Goal: Task Accomplishment & Management: Manage account settings

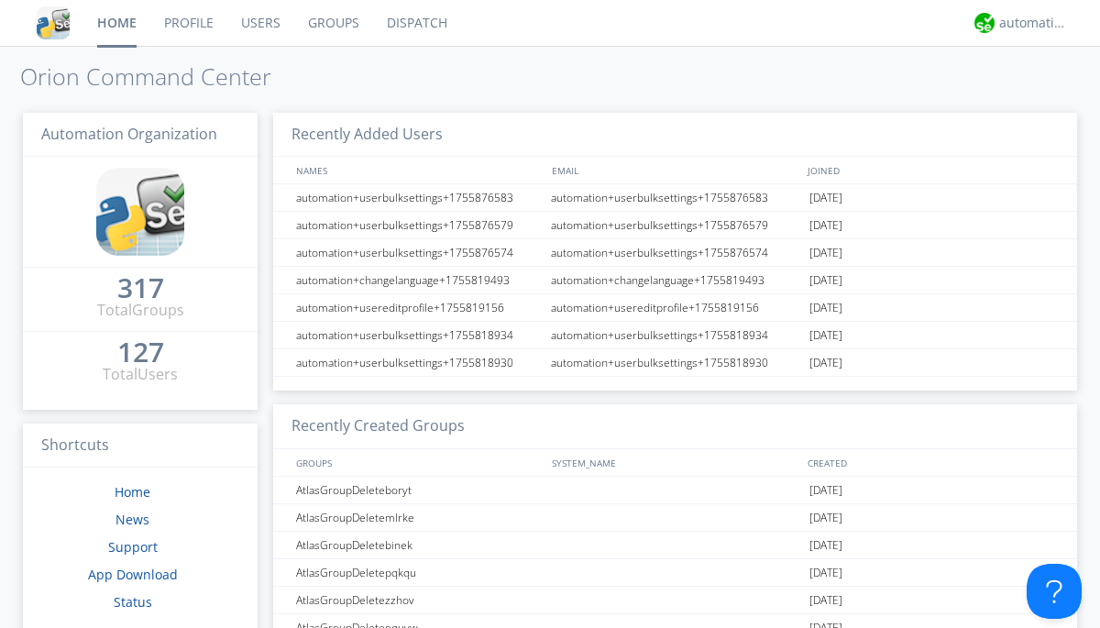
click at [259, 23] on link "Users" at bounding box center [260, 23] width 67 height 46
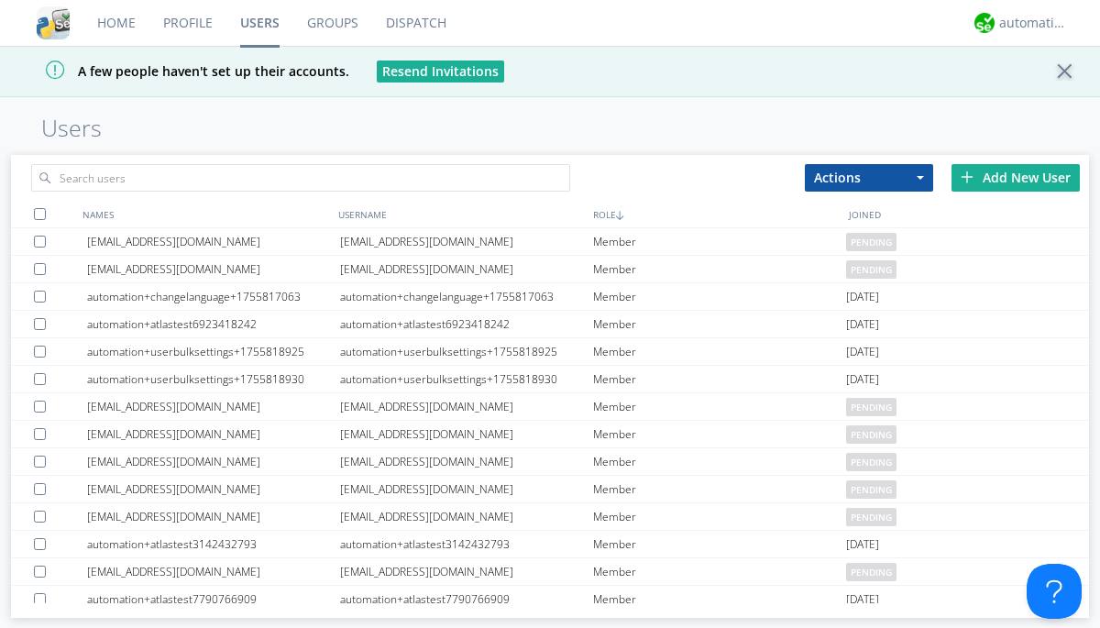
click at [1015, 177] on div "Add New User" at bounding box center [1015, 177] width 128 height 27
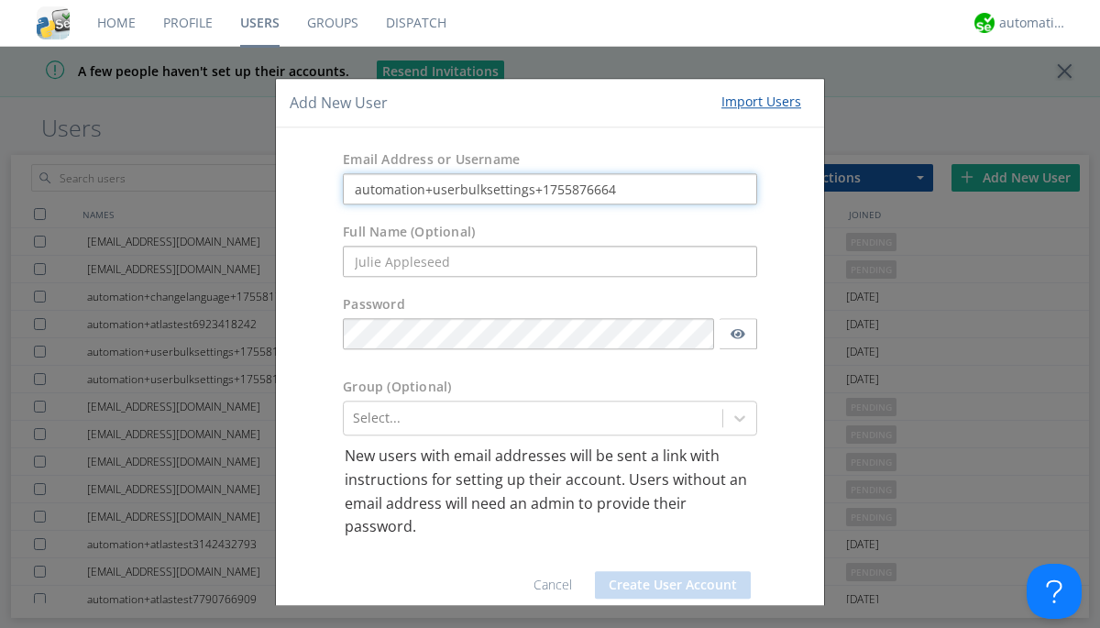
type input "automation+userbulksettings+1755876664"
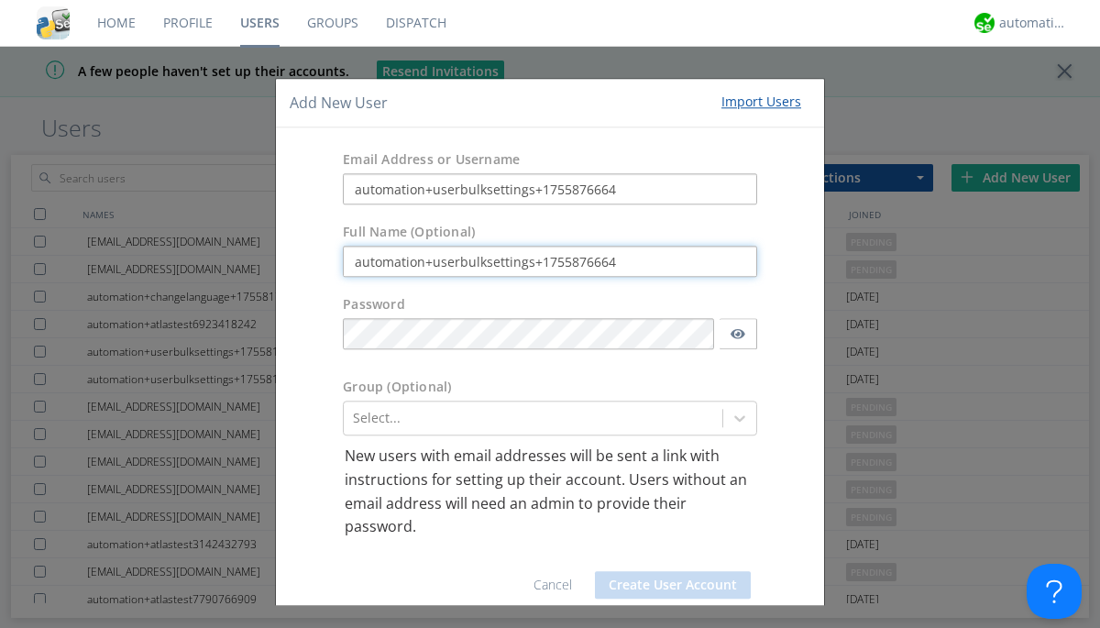
type input "automation+userbulksettings+1755876664"
click at [665, 585] on button "Create User Account" at bounding box center [673, 584] width 156 height 27
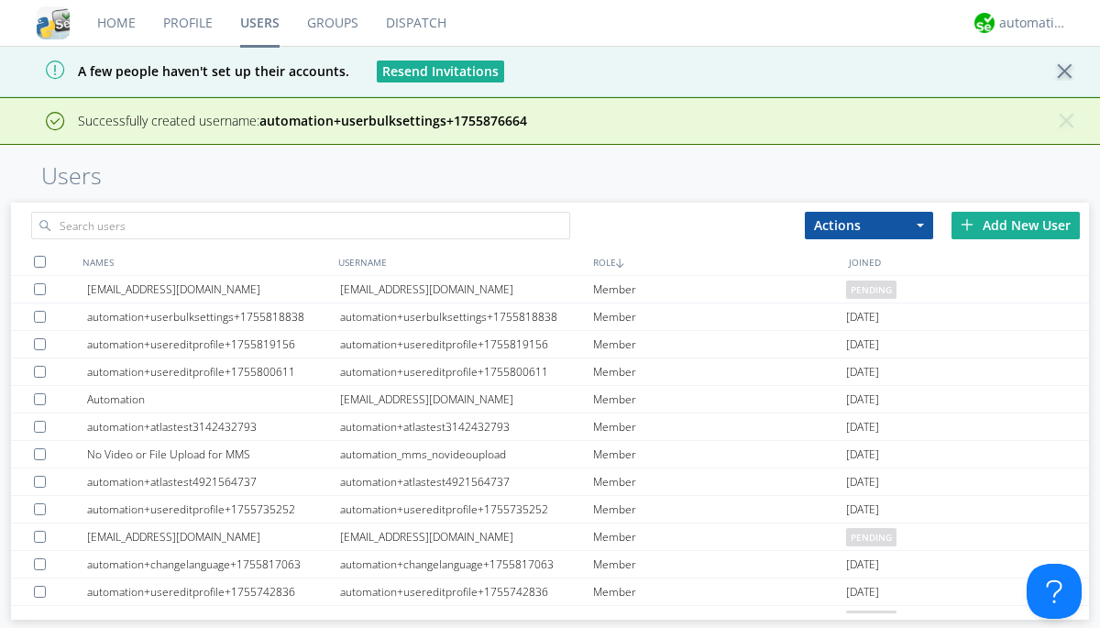
click at [1015, 225] on div "Add New User" at bounding box center [1015, 225] width 128 height 27
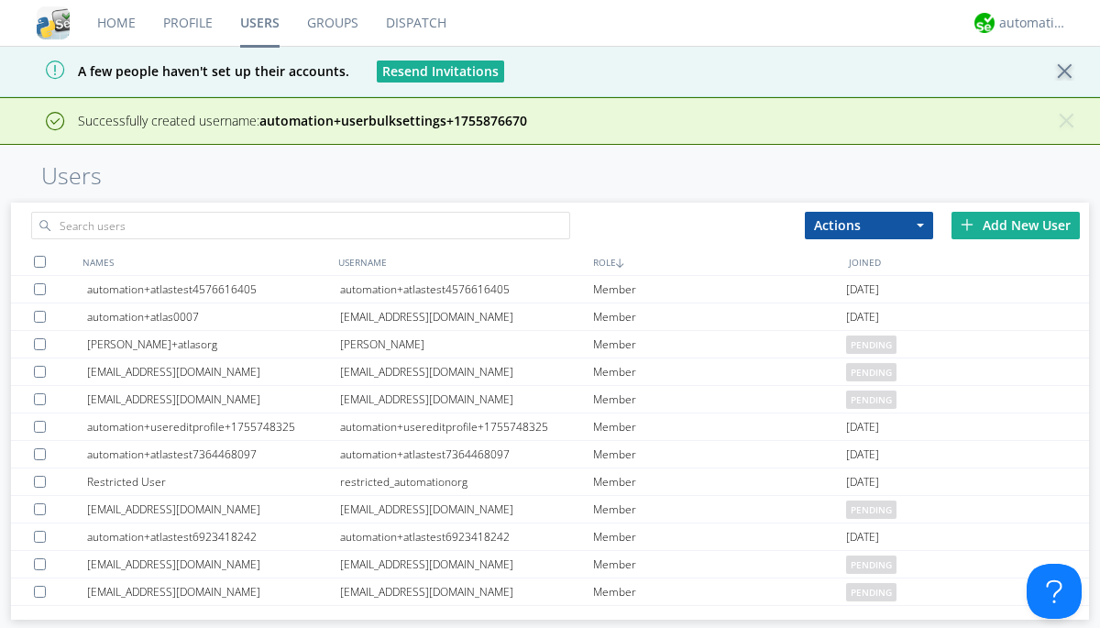
click at [1015, 225] on div "Add New User" at bounding box center [1015, 225] width 128 height 27
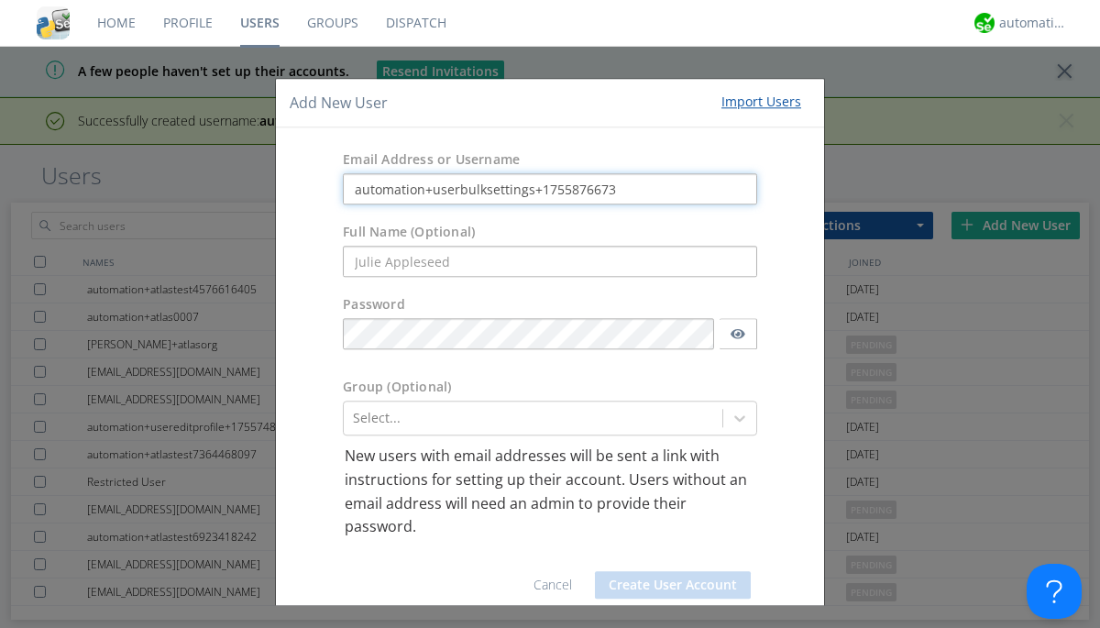
type input "automation+userbulksettings+1755876673"
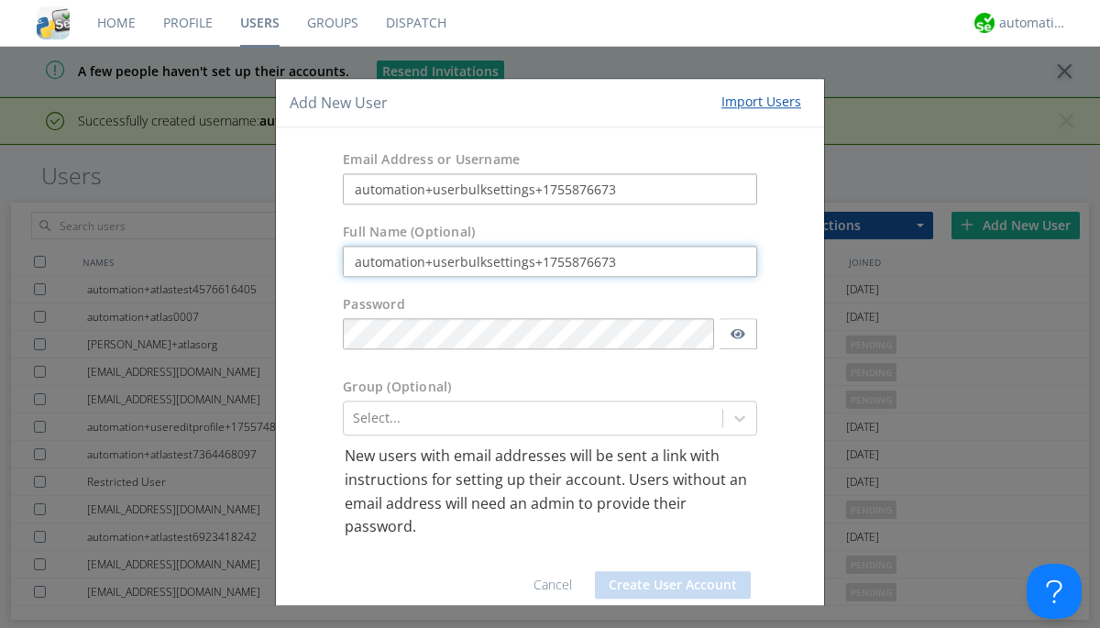
type input "automation+userbulksettings+1755876673"
click at [665, 585] on button "Create User Account" at bounding box center [673, 584] width 156 height 27
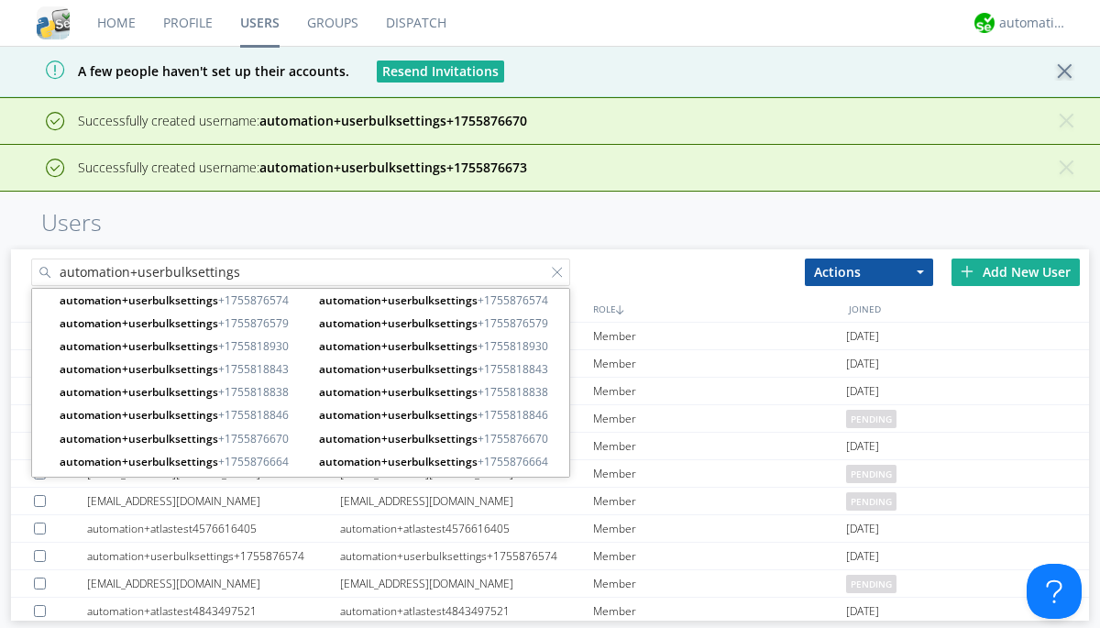
type input "automation+userbulksettings"
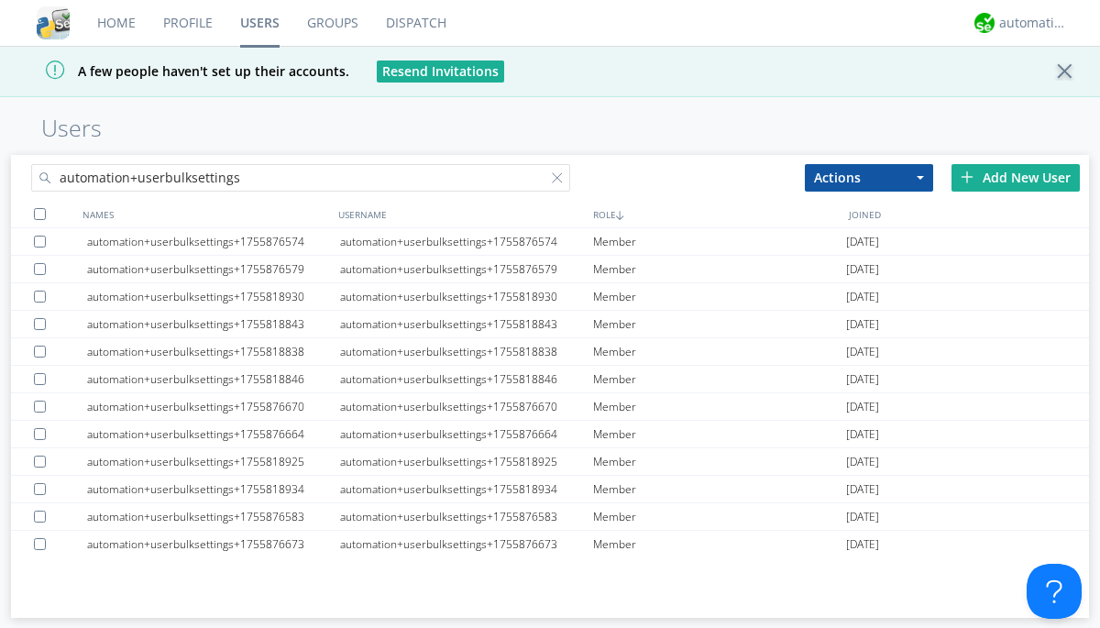
click at [39, 214] on div at bounding box center [40, 214] width 12 height 12
click at [869, 177] on button "Actions" at bounding box center [869, 177] width 128 height 27
click at [0, 0] on link "Edit Settings" at bounding box center [0, 0] width 0 height 0
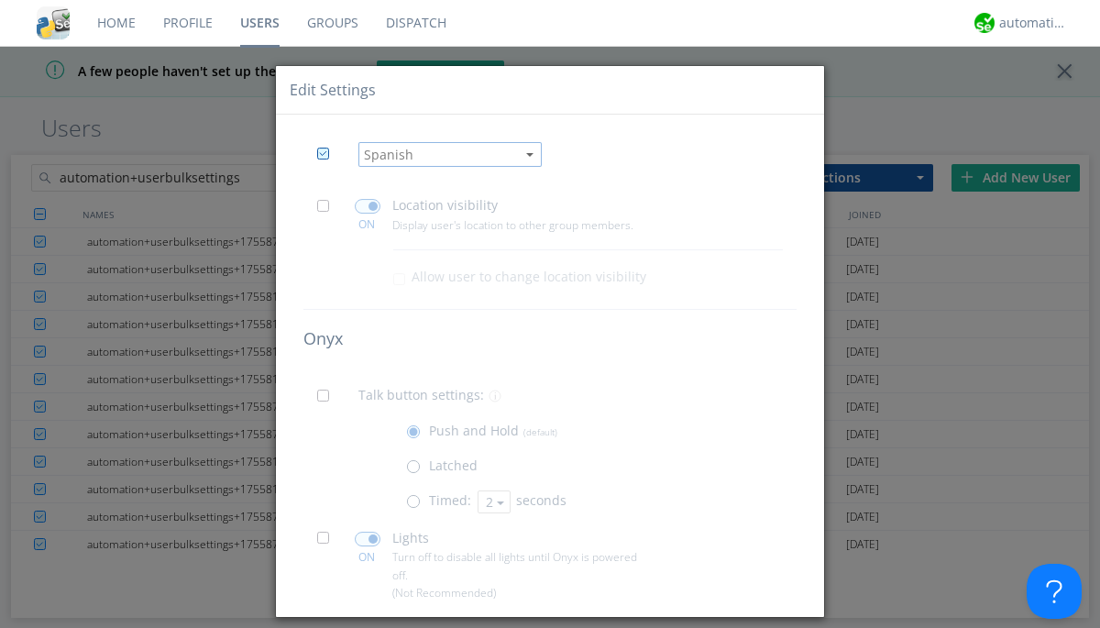
click at [328, 211] on span at bounding box center [328, 211] width 23 height 23
click at [0, 0] on input "checkbox" at bounding box center [0, 0] width 0 height 0
click at [367, 206] on span at bounding box center [368, 206] width 26 height 15
click at [0, 0] on input "checkbox" at bounding box center [0, 0] width 0 height 0
click at [328, 401] on span at bounding box center [328, 400] width 23 height 23
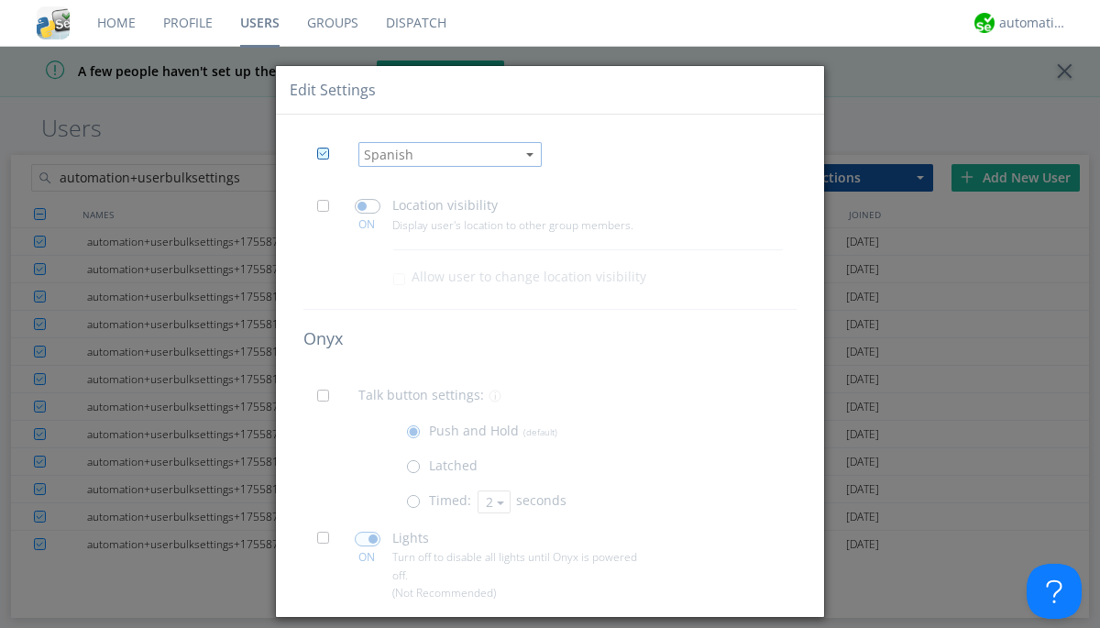
click at [0, 0] on input "checkbox" at bounding box center [0, 0] width 0 height 0
click at [416, 506] on span at bounding box center [417, 505] width 23 height 23
click at [0, 0] on input "radio" at bounding box center [0, 0] width 0 height 0
click at [491, 502] on button "2" at bounding box center [493, 501] width 33 height 23
click at [0, 0] on link "3" at bounding box center [0, 0] width 0 height 0
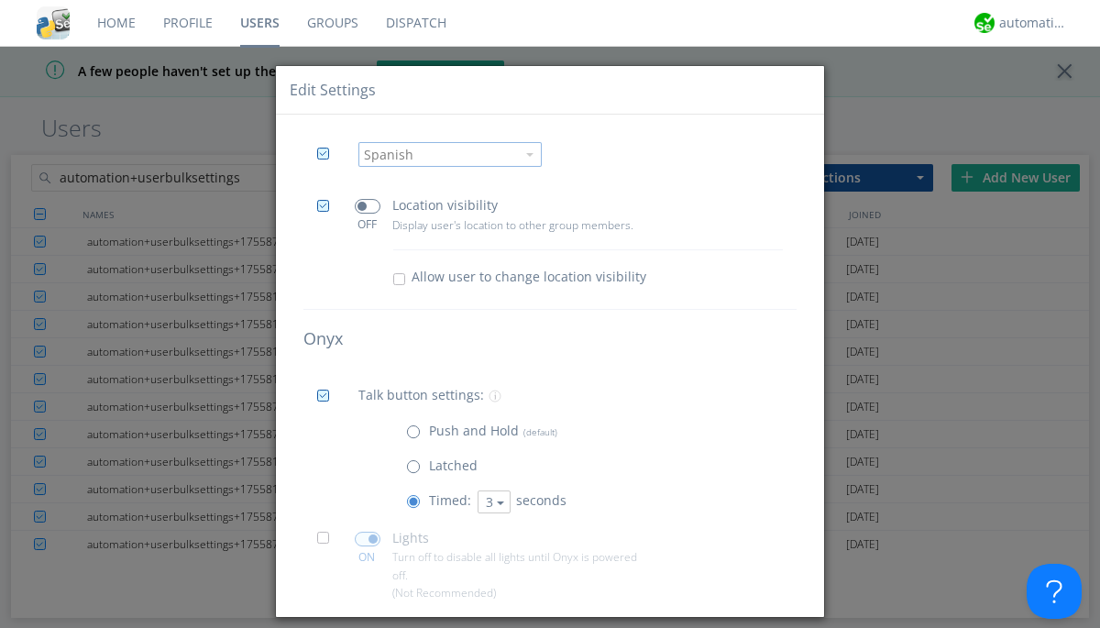
click at [328, 543] on span at bounding box center [328, 543] width 23 height 23
click at [0, 0] on input "checkbox" at bounding box center [0, 0] width 0 height 0
click at [367, 539] on span at bounding box center [368, 539] width 26 height 15
click at [0, 0] on input "checkbox" at bounding box center [0, 0] width 0 height 0
click at [328, 620] on span at bounding box center [328, 631] width 23 height 23
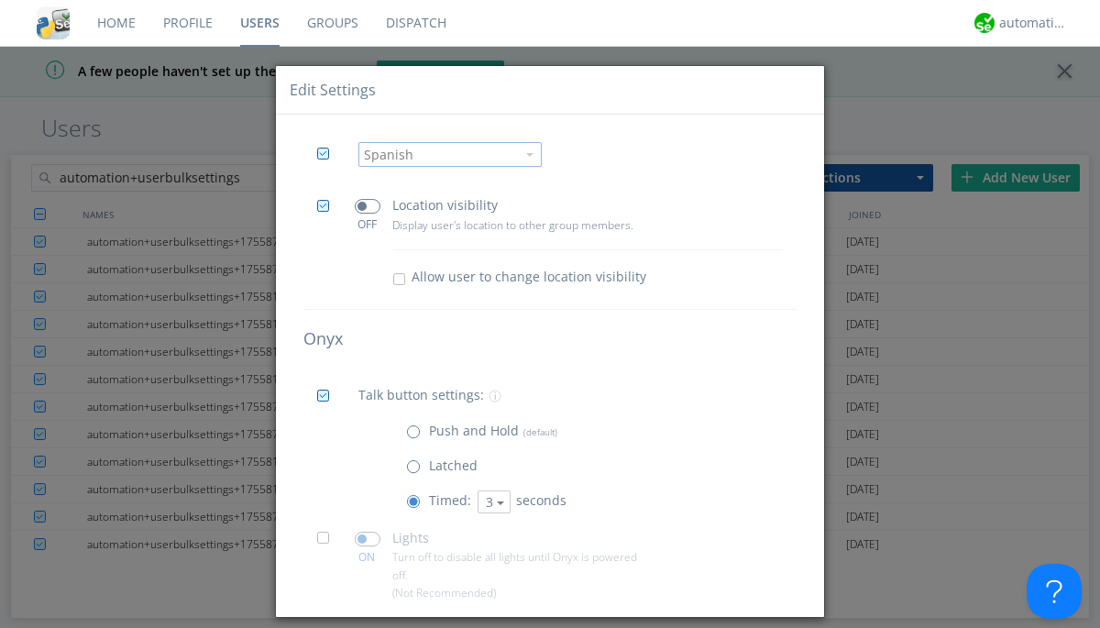
click at [0, 0] on input "checkbox" at bounding box center [0, 0] width 0 height 0
click at [367, 620] on span at bounding box center [368, 627] width 26 height 15
click at [0, 0] on input "checkbox" at bounding box center [0, 0] width 0 height 0
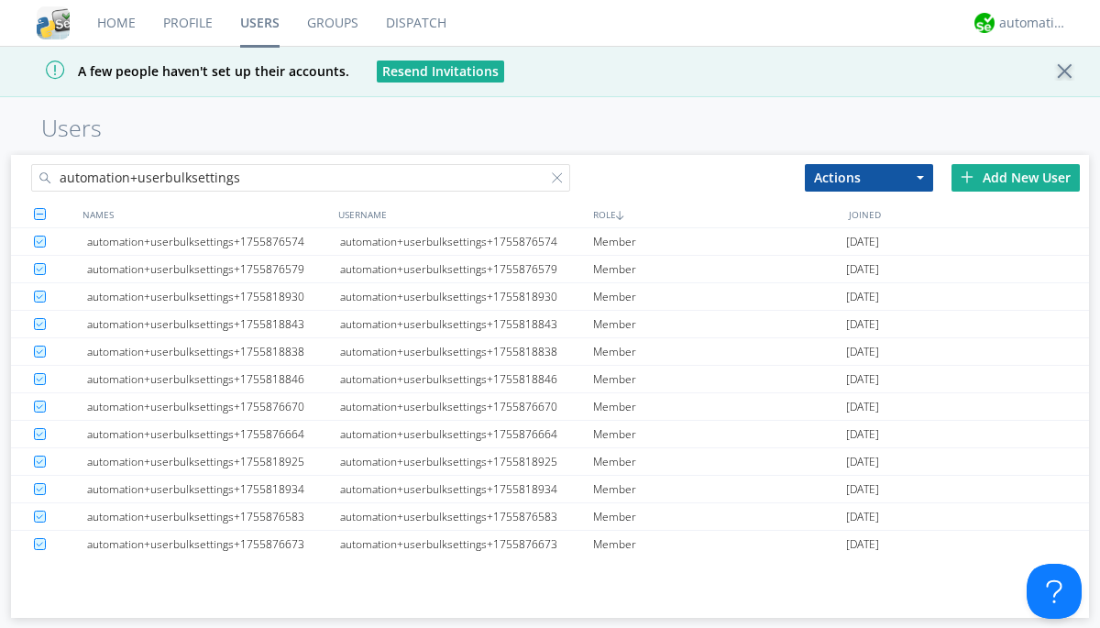
click at [259, 23] on link "Users" at bounding box center [259, 23] width 67 height 46
click at [561, 181] on div at bounding box center [561, 181] width 18 height 18
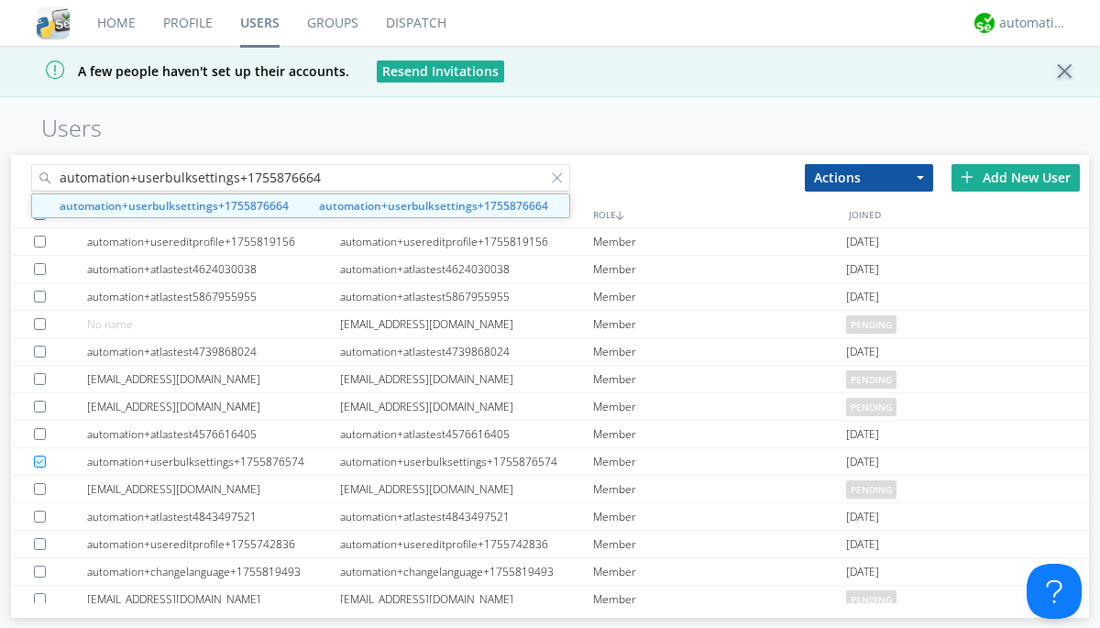
type input "automation+userbulksettings+1755876664"
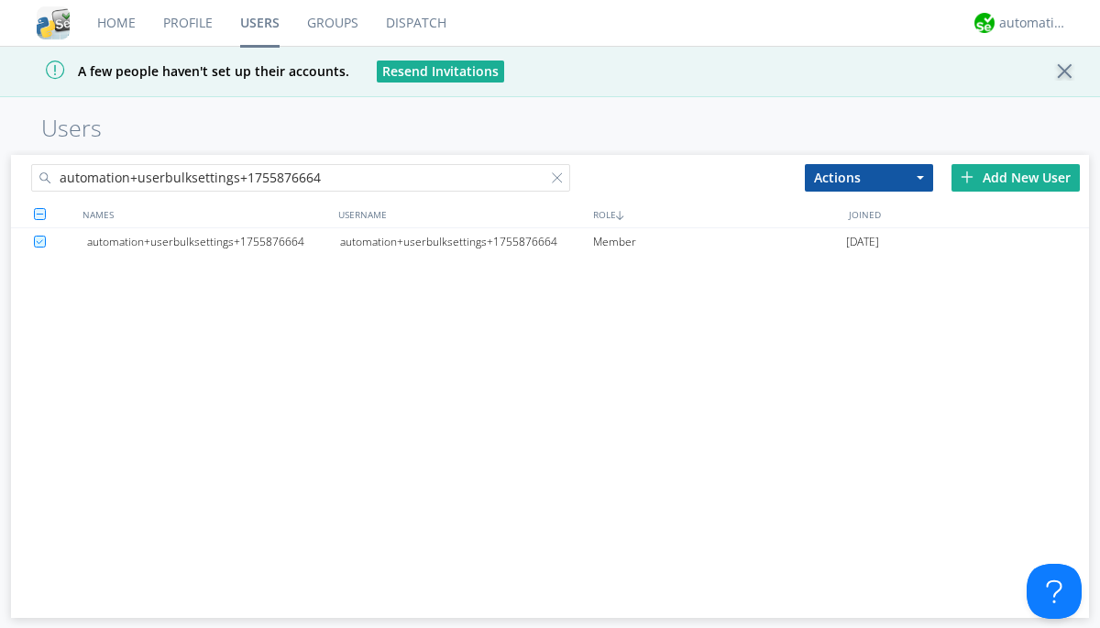
click at [466, 241] on div "automation+userbulksettings+1755876664" at bounding box center [466, 241] width 253 height 27
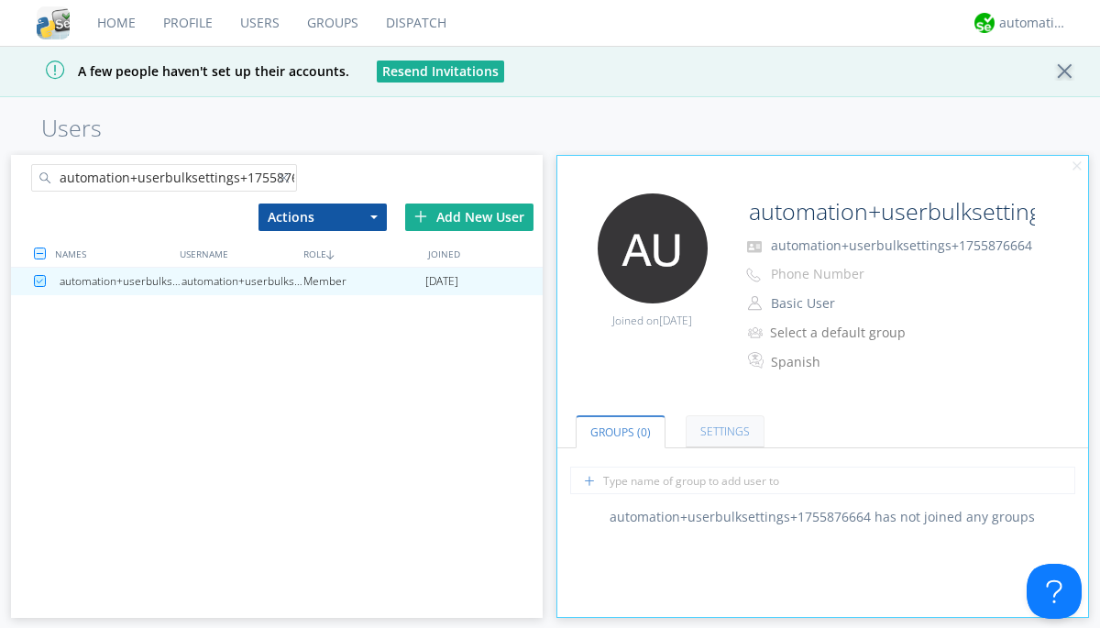
click at [722, 432] on link "Settings" at bounding box center [724, 431] width 79 height 32
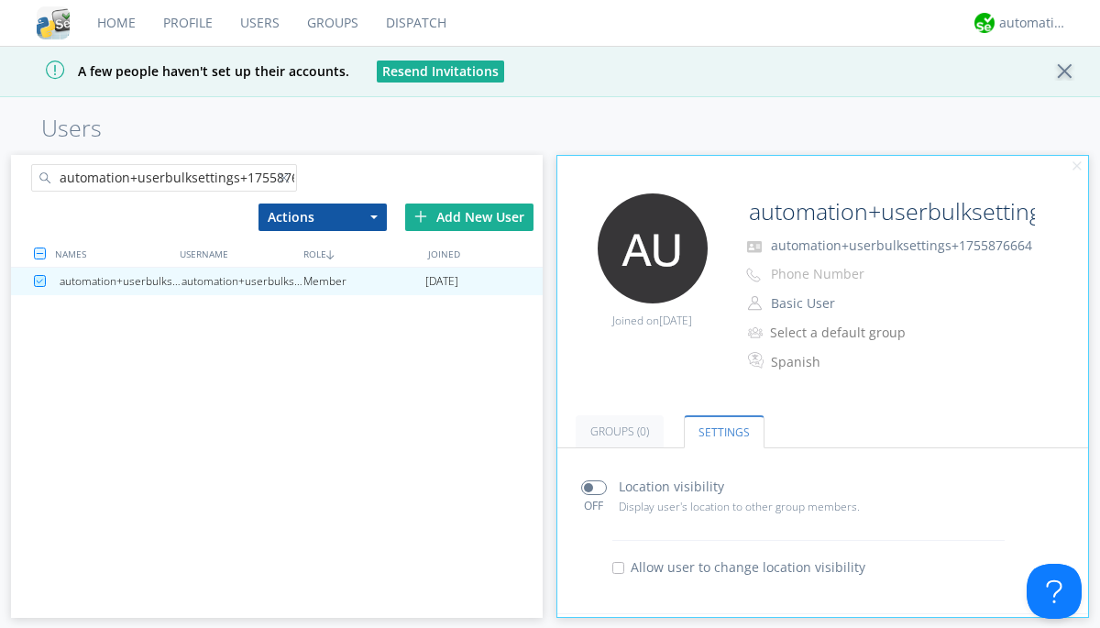
scroll to position [360, 0]
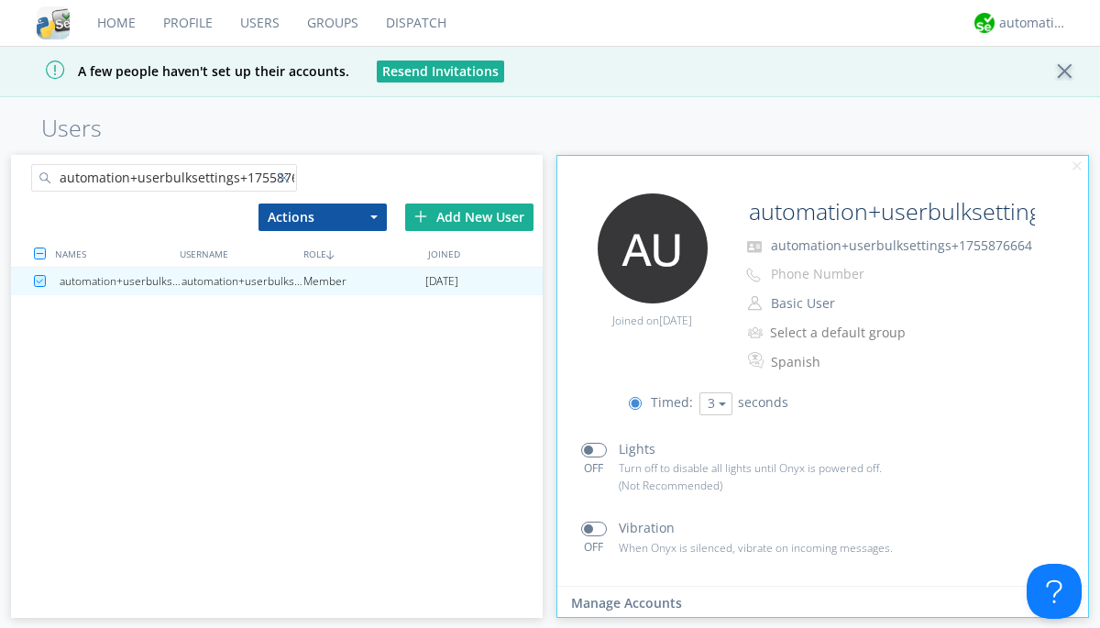
click at [287, 181] on div at bounding box center [288, 181] width 18 height 18
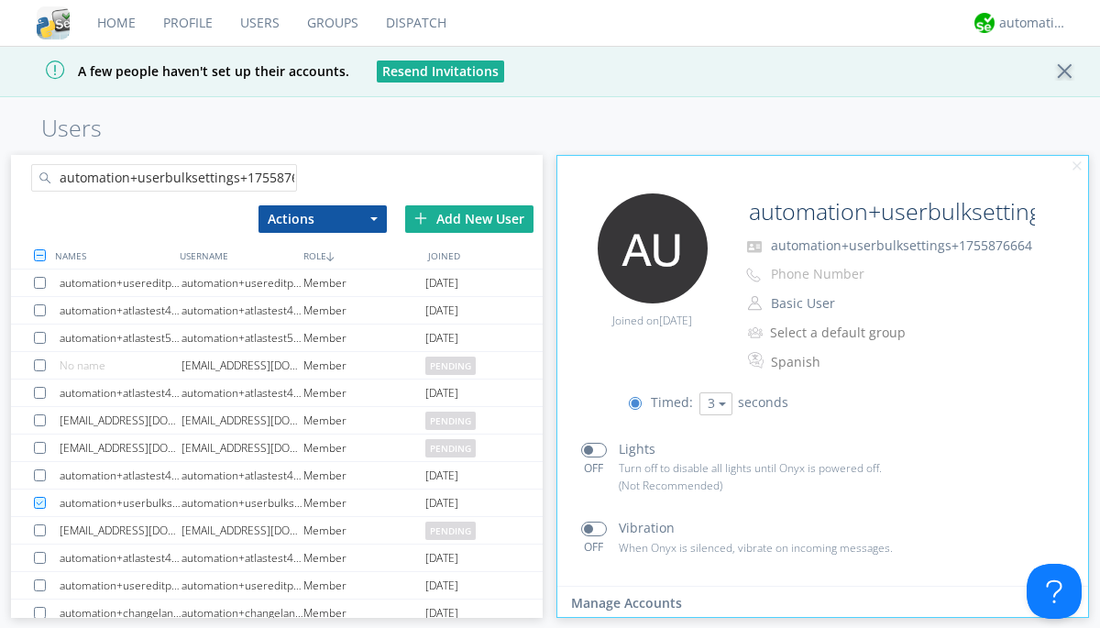
scroll to position [0, 22]
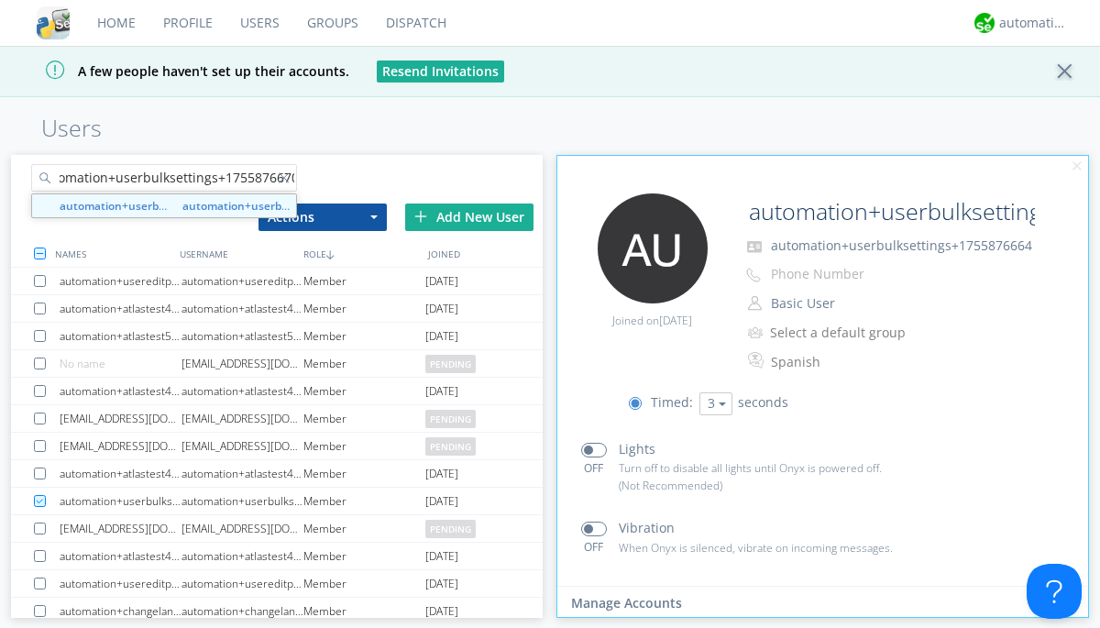
type input "automation+userbulksettings+1755876670"
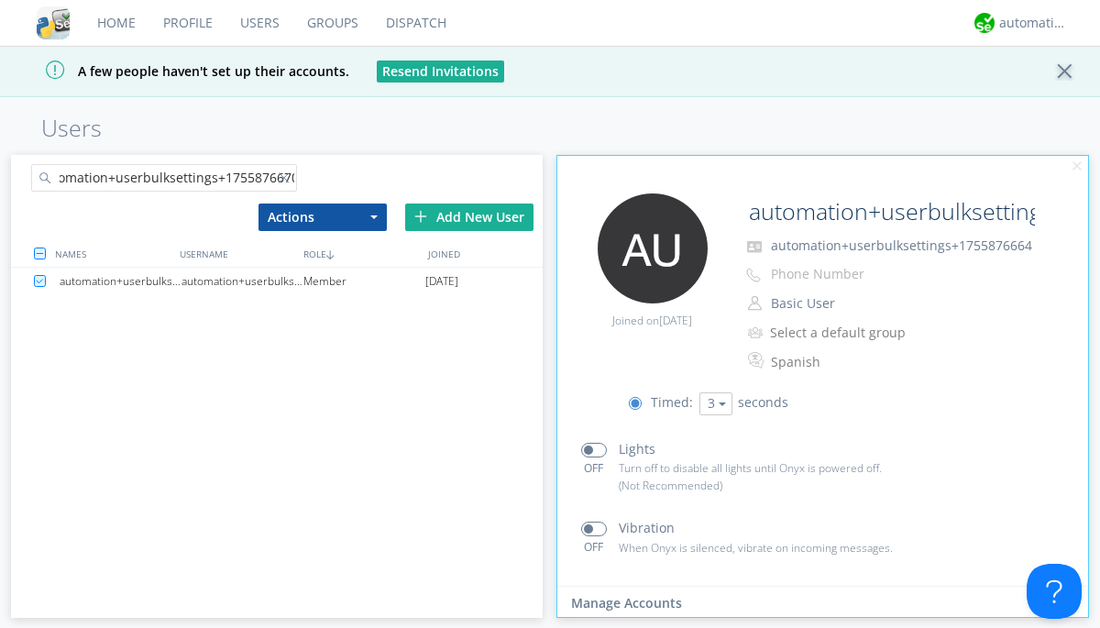
click at [242, 280] on div "automation+userbulksettings+1755876670" at bounding box center [242, 281] width 122 height 27
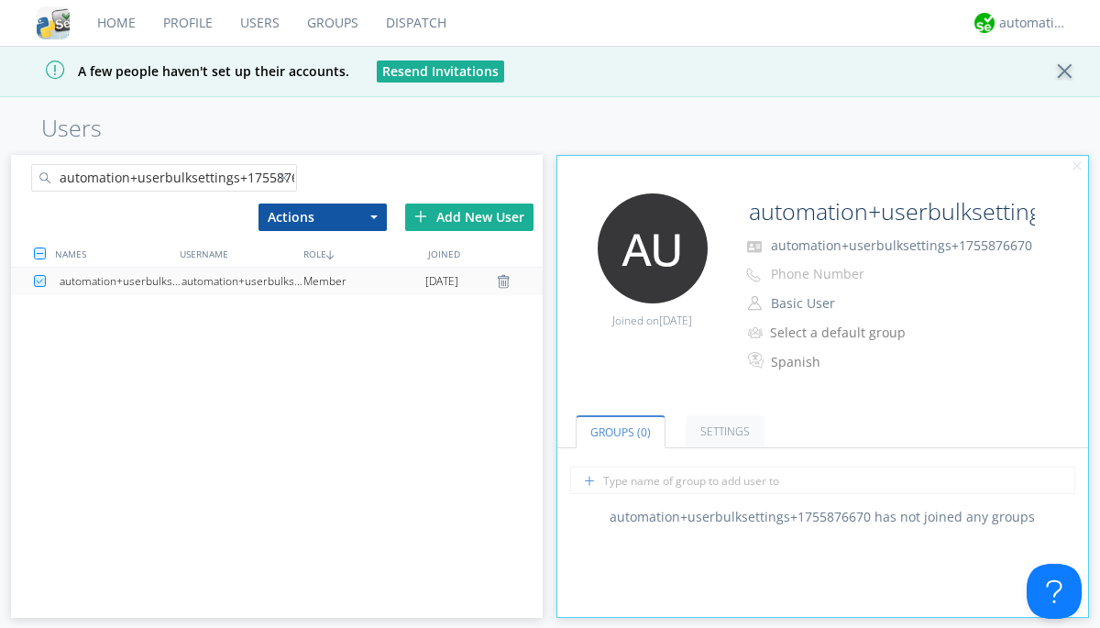
click at [722, 432] on link "Settings" at bounding box center [724, 431] width 79 height 32
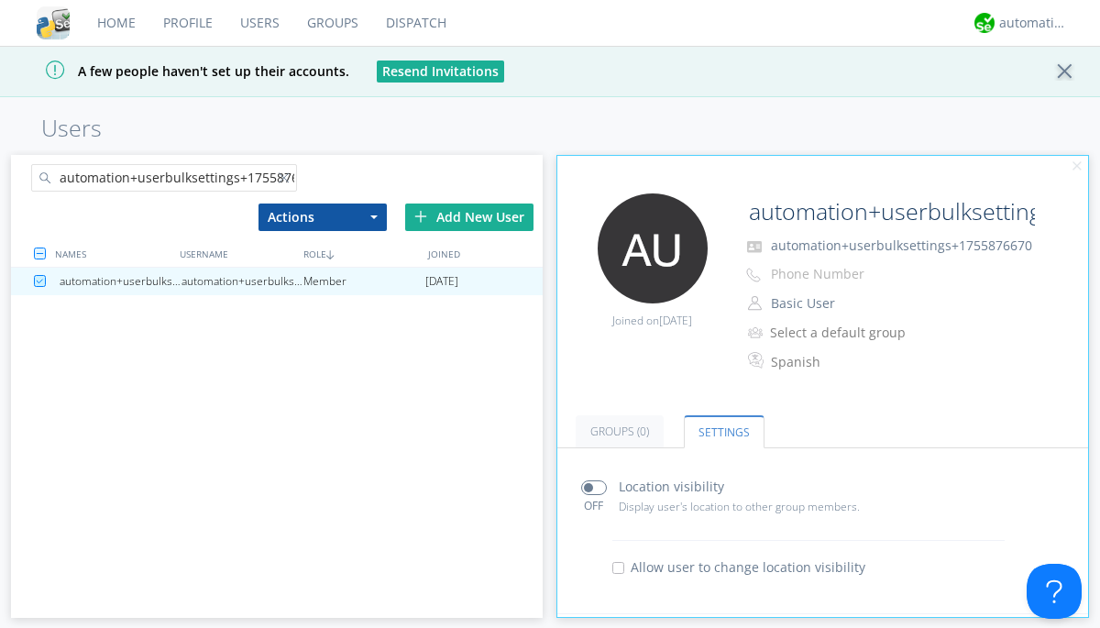
scroll to position [360, 0]
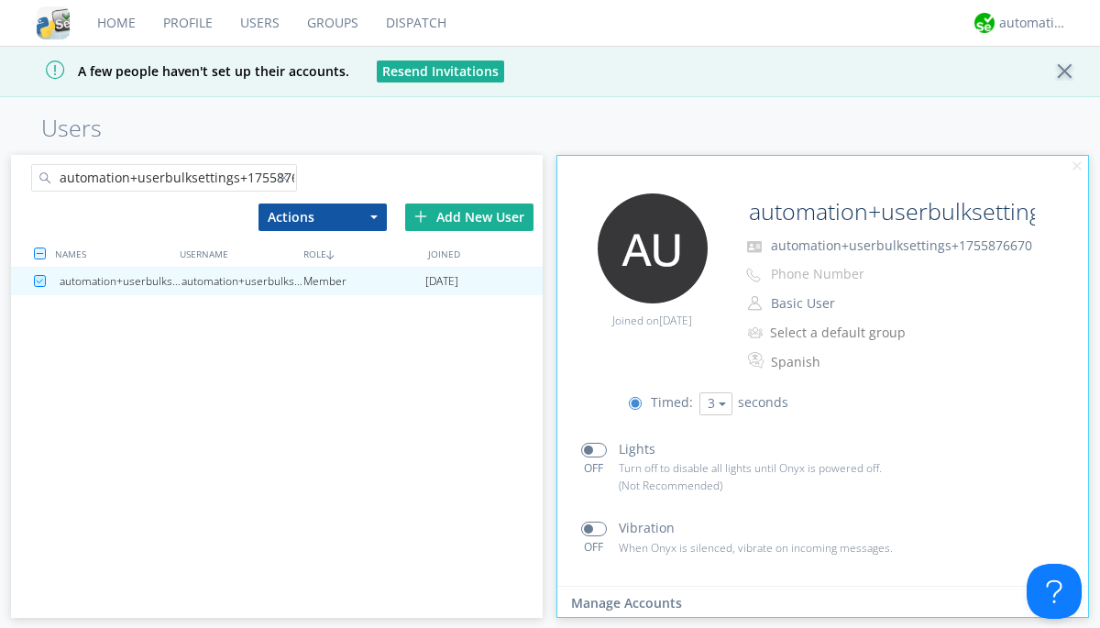
click at [287, 181] on div at bounding box center [288, 181] width 18 height 18
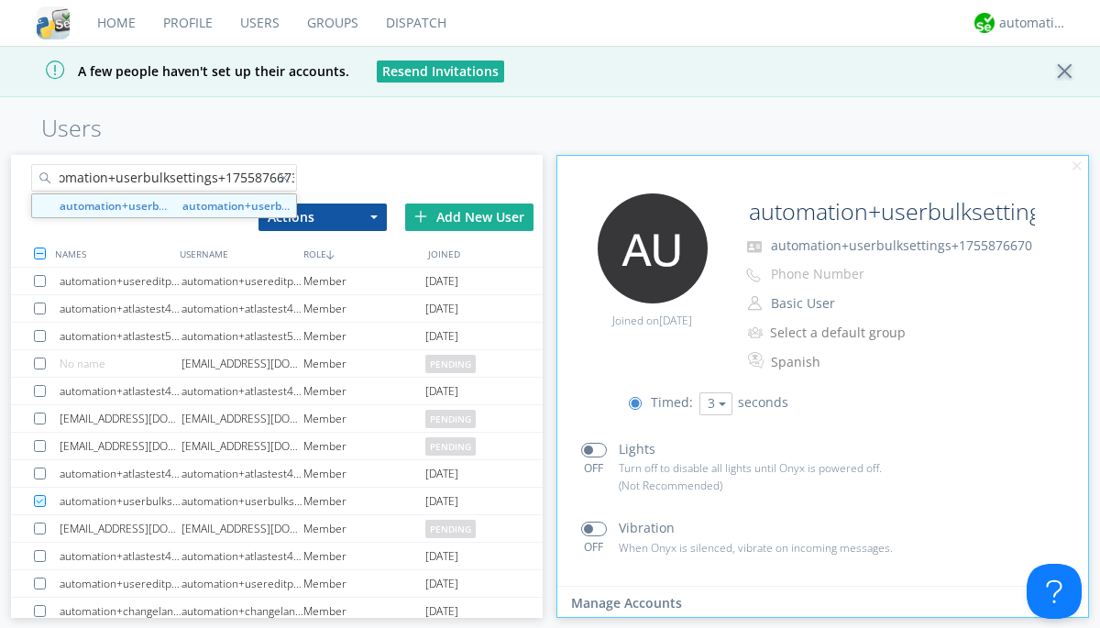
type input "automation+userbulksettings+1755876673"
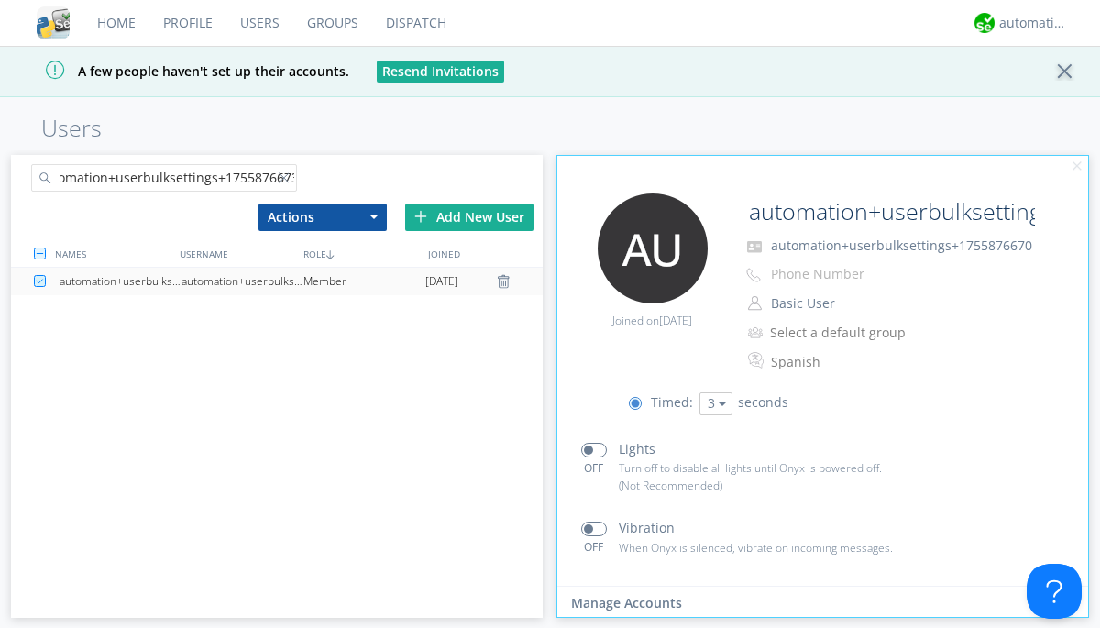
click at [242, 280] on div "automation+userbulksettings+1755876673" at bounding box center [242, 281] width 122 height 27
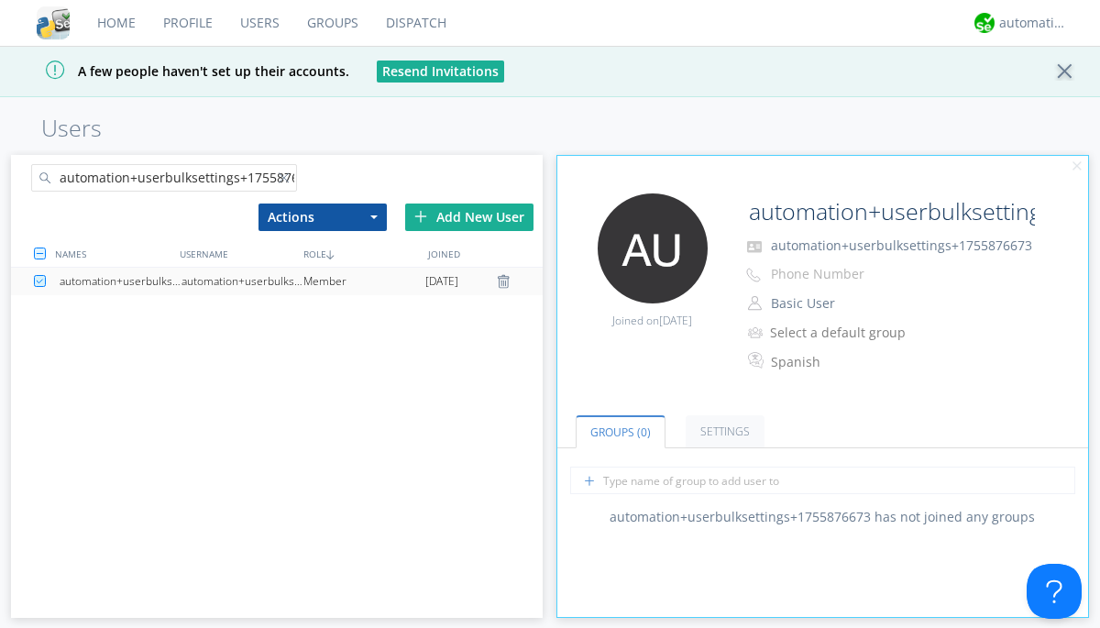
click at [722, 432] on link "Settings" at bounding box center [724, 431] width 79 height 32
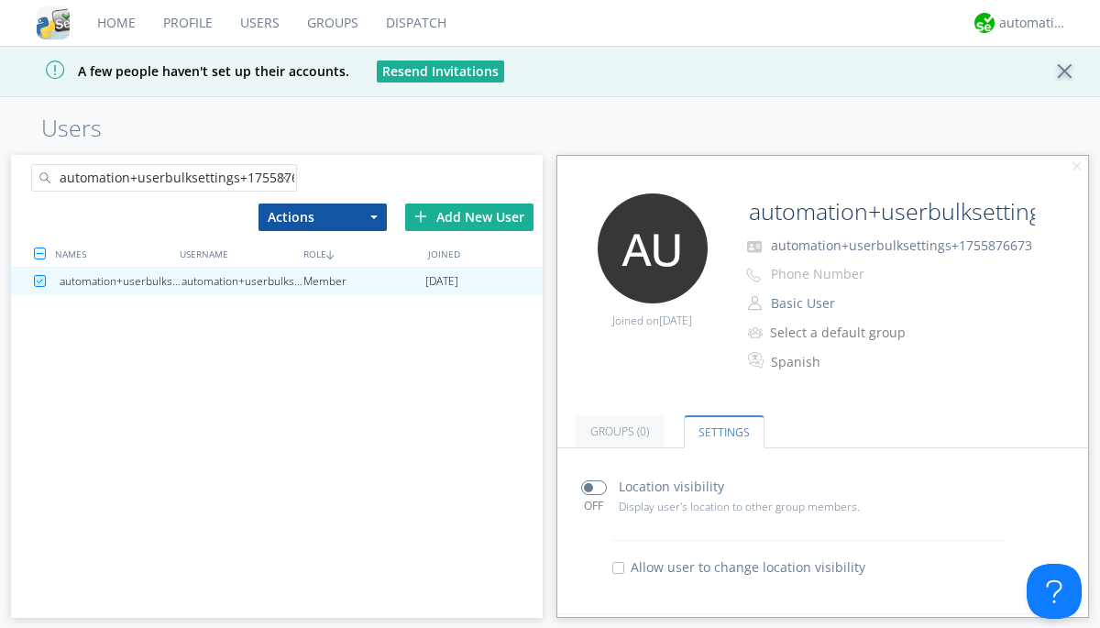
scroll to position [360, 0]
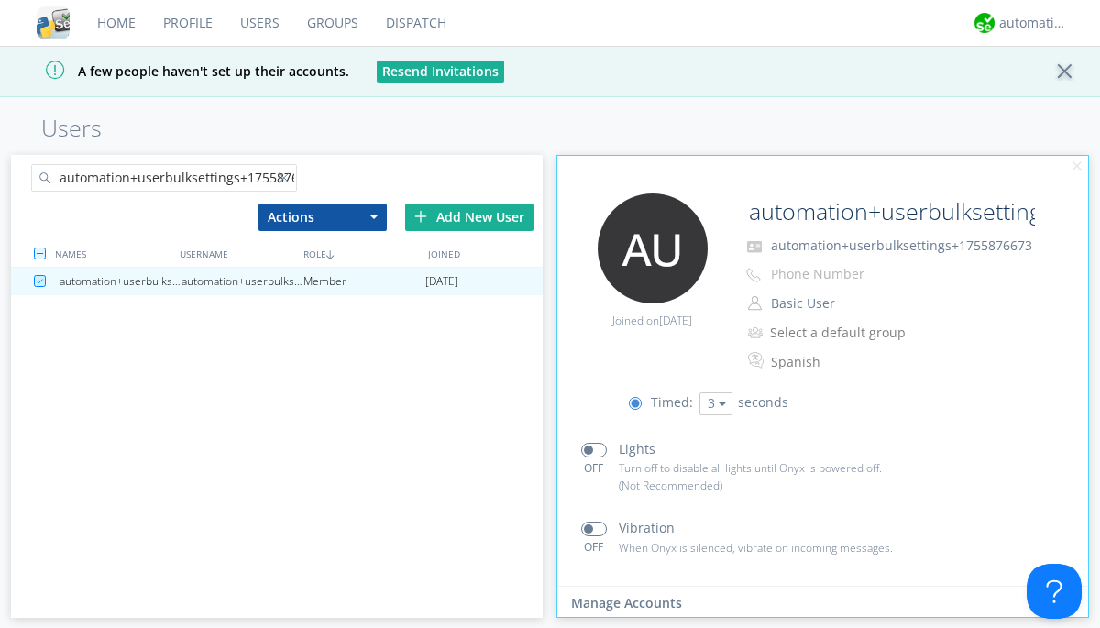
click at [258, 23] on link "Users" at bounding box center [259, 23] width 67 height 46
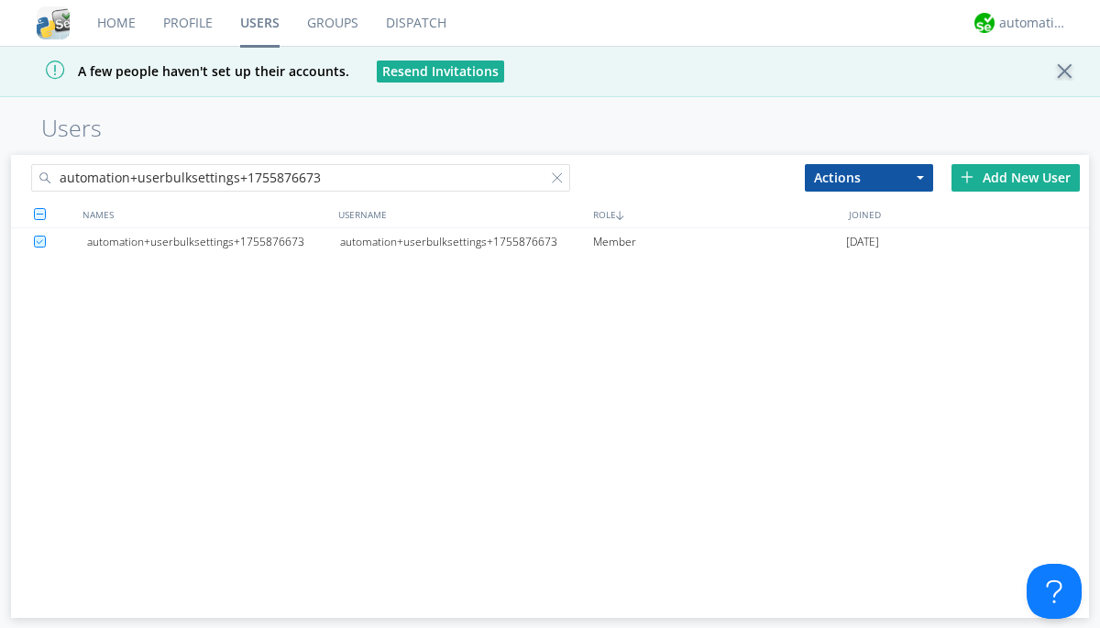
click at [561, 181] on div at bounding box center [561, 181] width 18 height 18
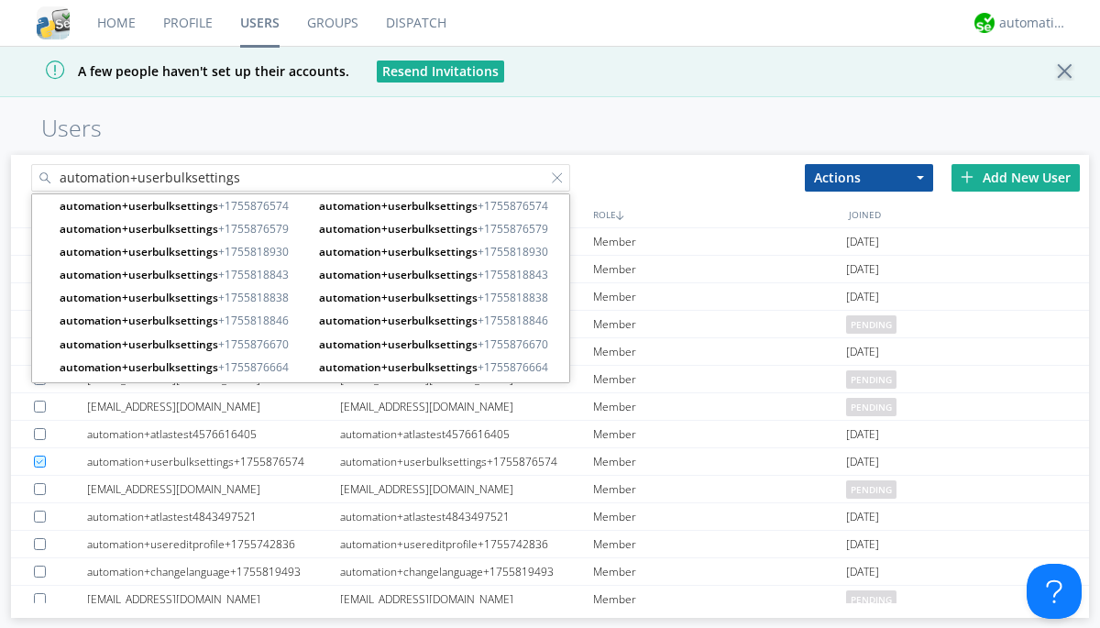
type input "automation+userbulksettings"
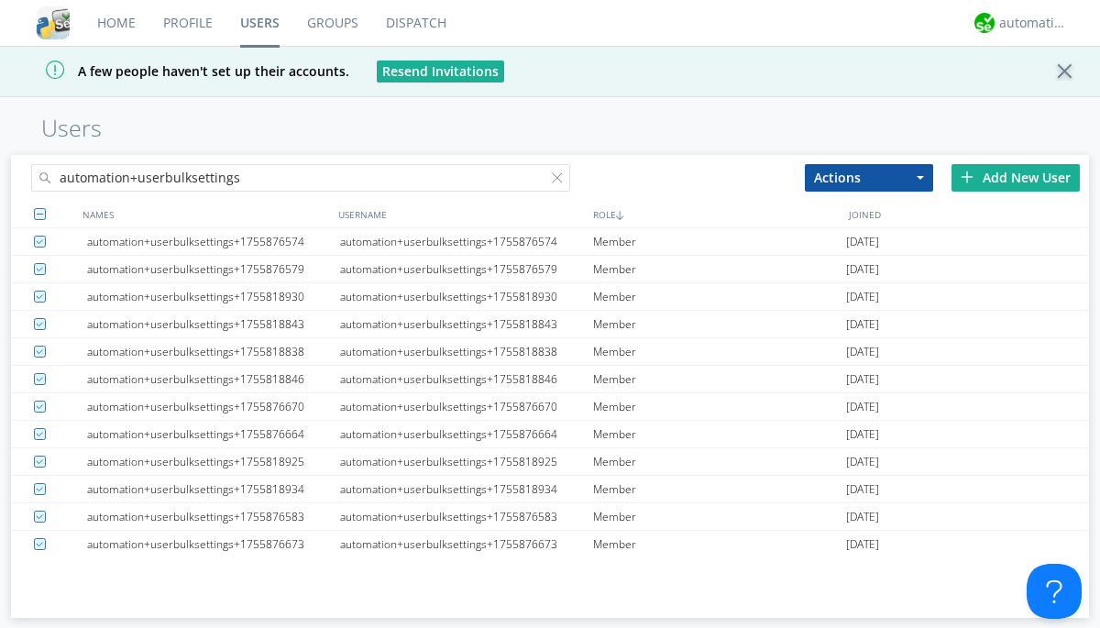
click at [869, 177] on button "Actions" at bounding box center [869, 177] width 128 height 27
click at [0, 0] on link "Delete User" at bounding box center [0, 0] width 0 height 0
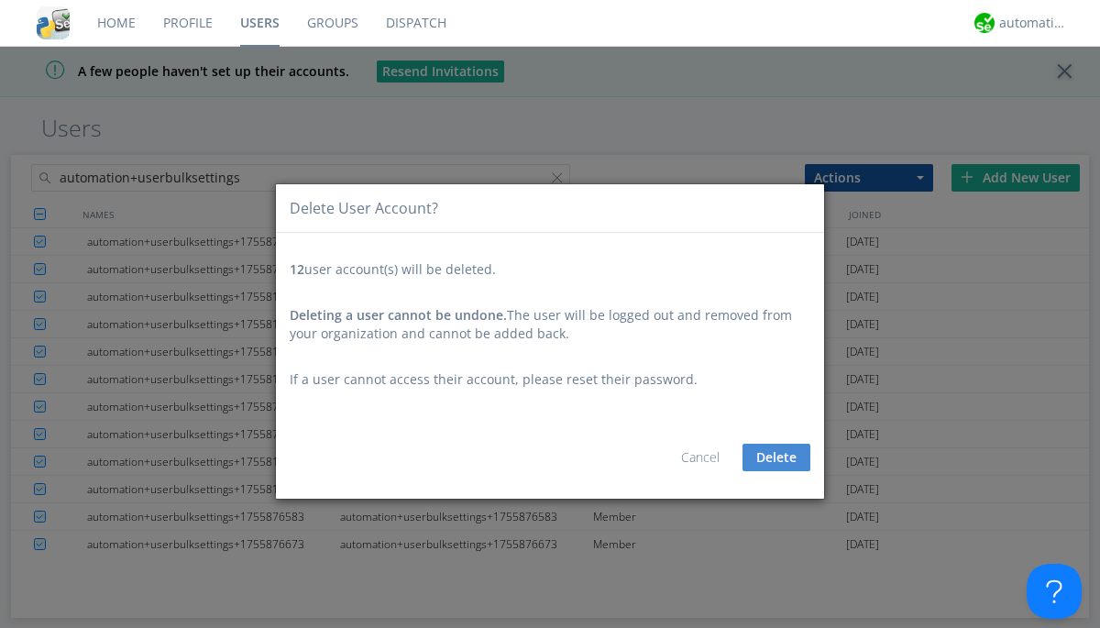
click at [776, 457] on button "Delete" at bounding box center [776, 457] width 68 height 27
